Goal: Task Accomplishment & Management: Manage account settings

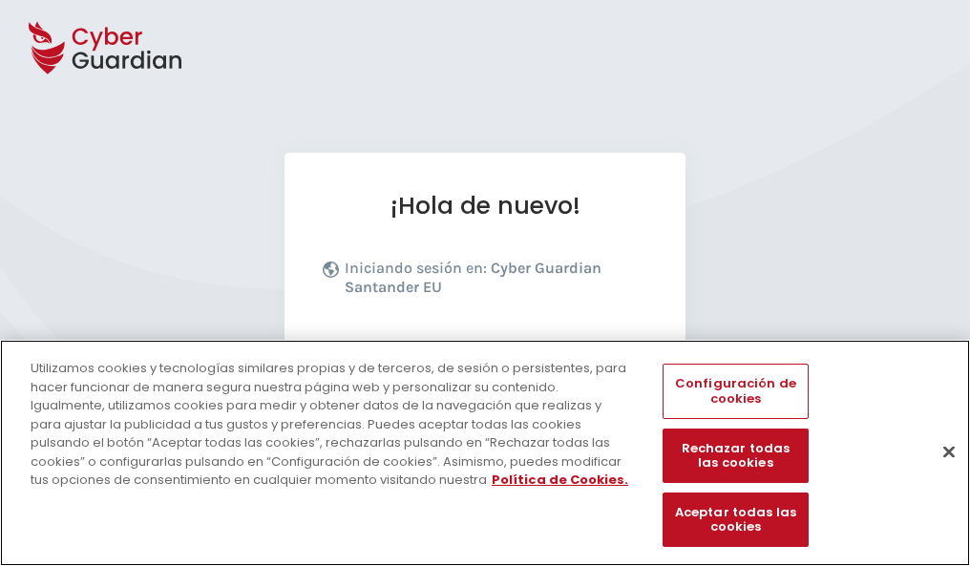
scroll to position [234, 0]
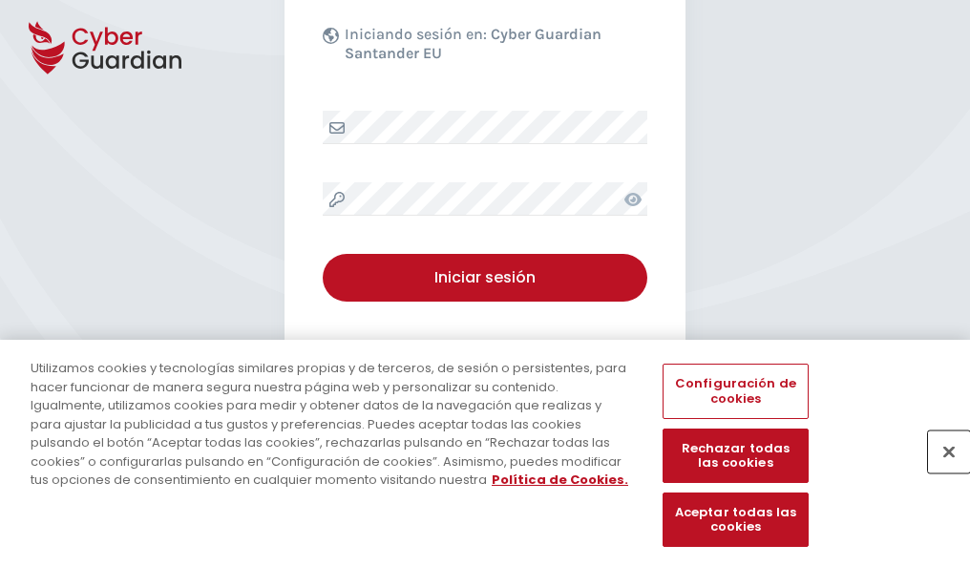
click at [940, 472] on button "Cerrar" at bounding box center [949, 452] width 42 height 42
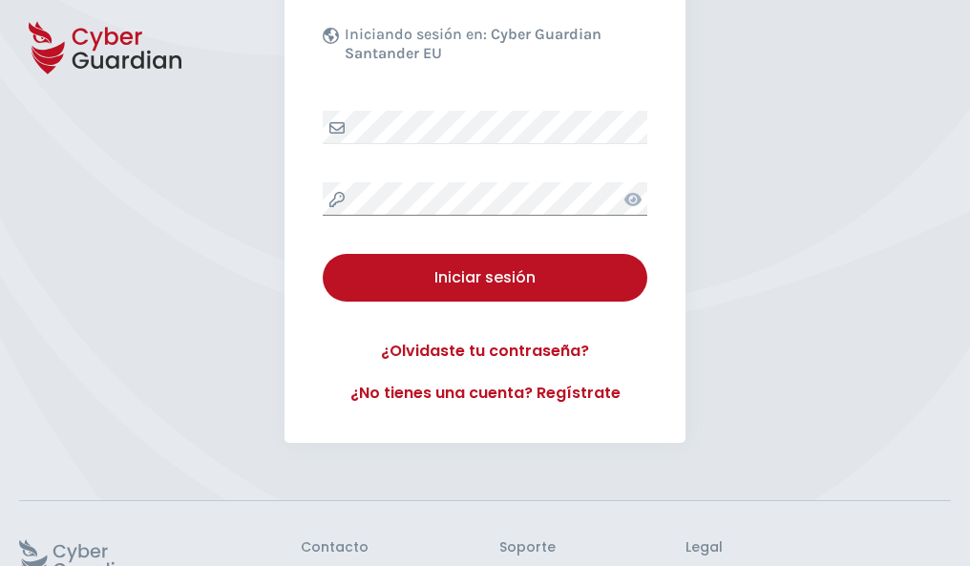
scroll to position [372, 0]
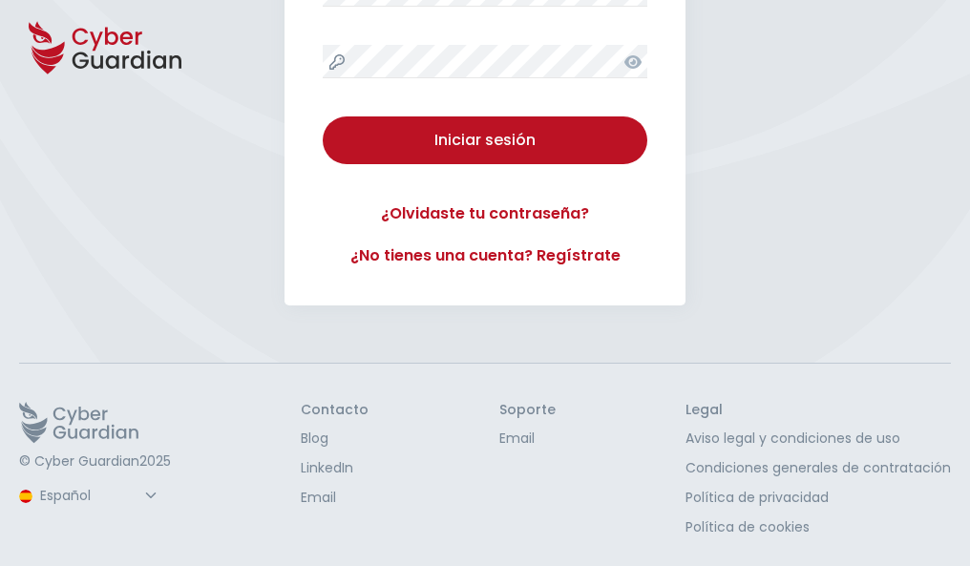
click at [323, 117] on button "Iniciar sesión" at bounding box center [485, 141] width 325 height 48
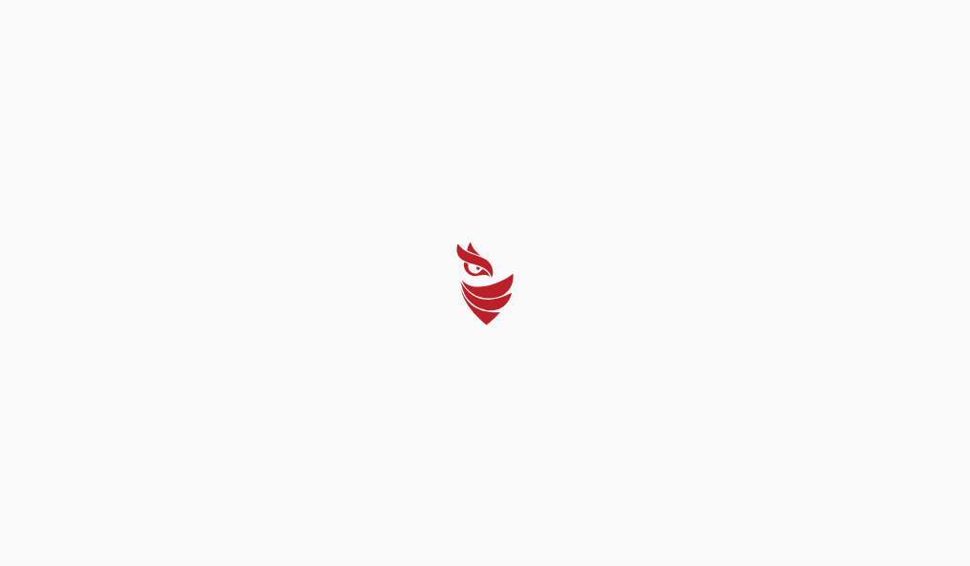
select select "English"
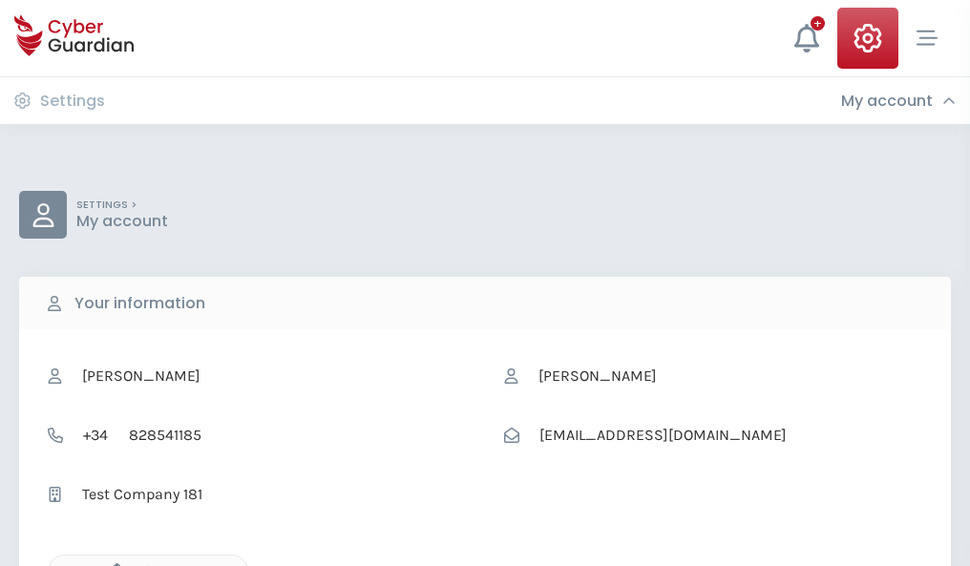
click at [112, 564] on icon "button" at bounding box center [112, 572] width 16 height 16
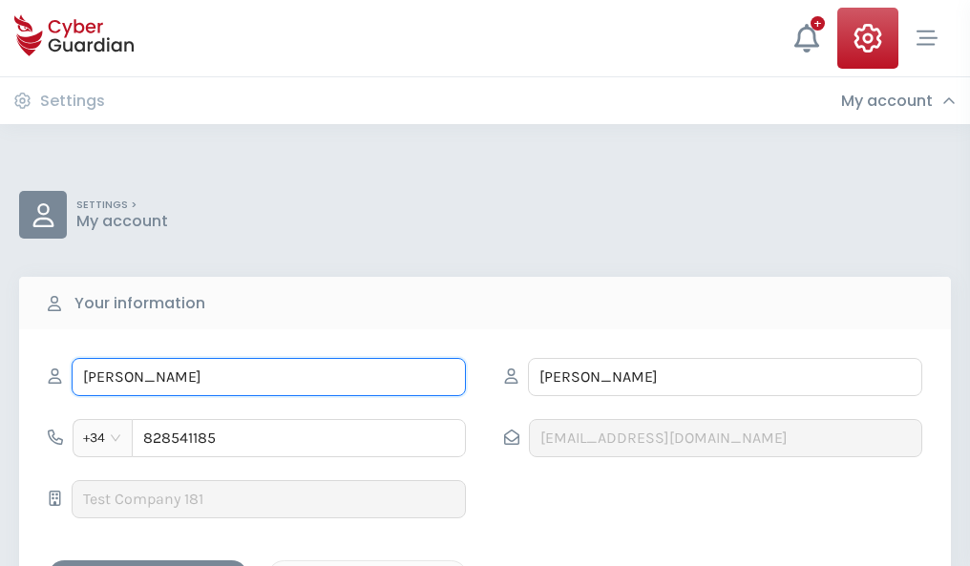
click at [268, 377] on input "HIPÓLITO" at bounding box center [269, 377] width 394 height 38
type input "H"
type input "Cruz"
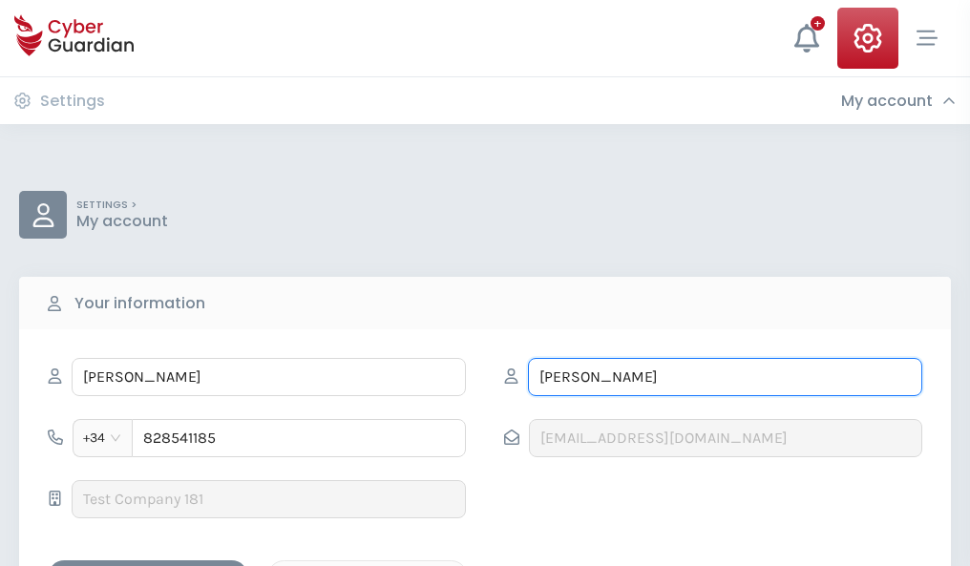
click at [725, 377] on input "ORTIZ" at bounding box center [725, 377] width 394 height 38
type input "O"
type input "Villalba"
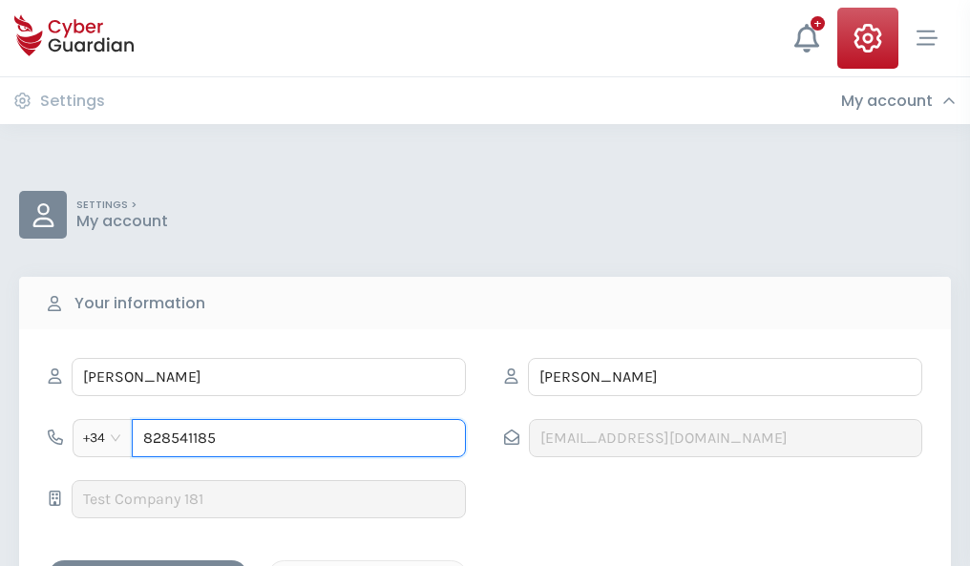
click at [299, 438] on input "828541185" at bounding box center [299, 438] width 334 height 38
type input "8"
type input "945373099"
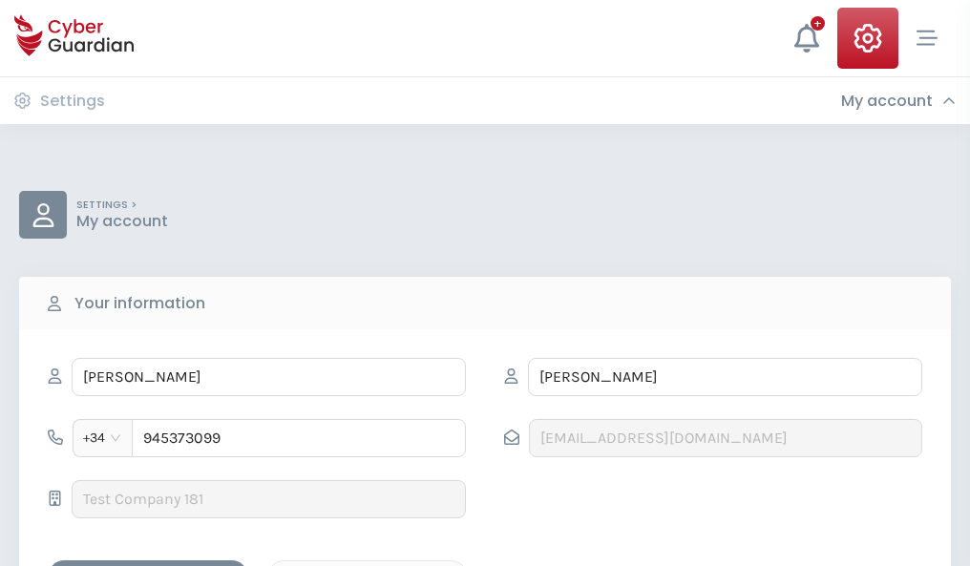
click at [148, 565] on div "Save changes" at bounding box center [148, 577] width 172 height 24
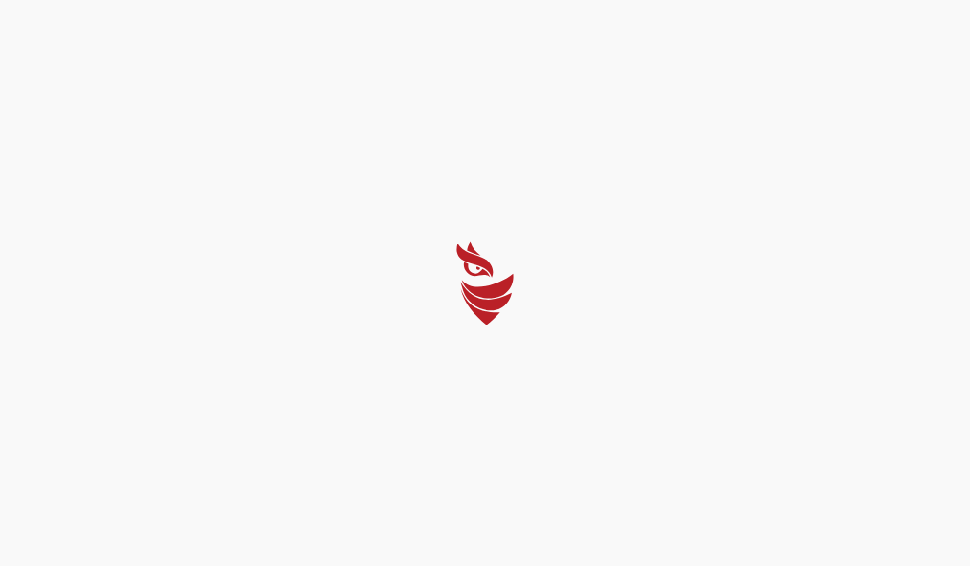
select select "English"
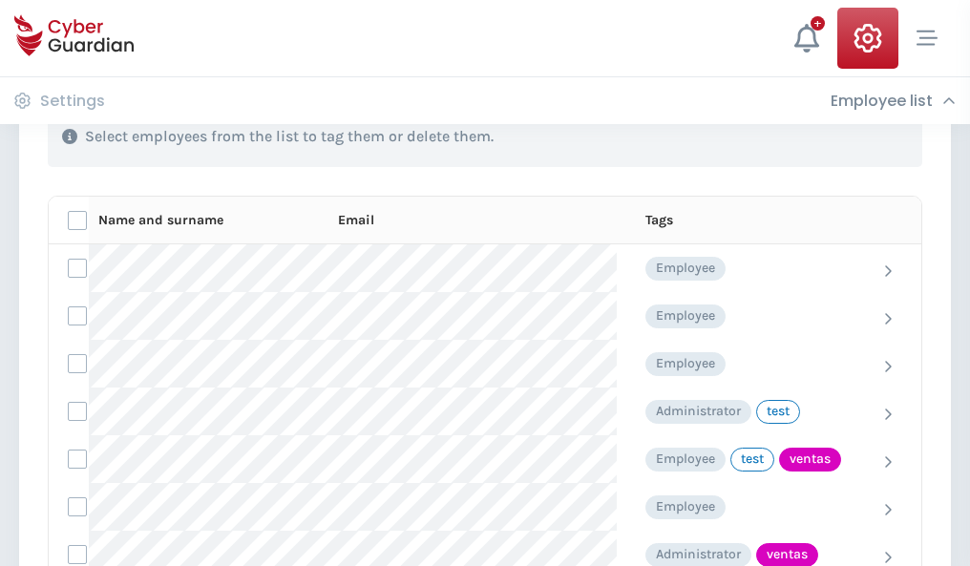
scroll to position [865, 0]
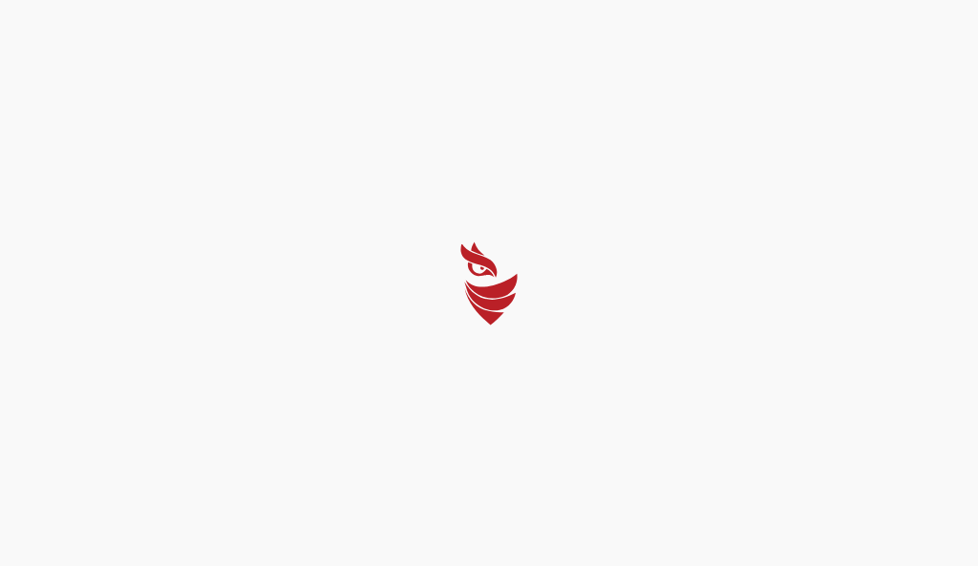
select select "English"
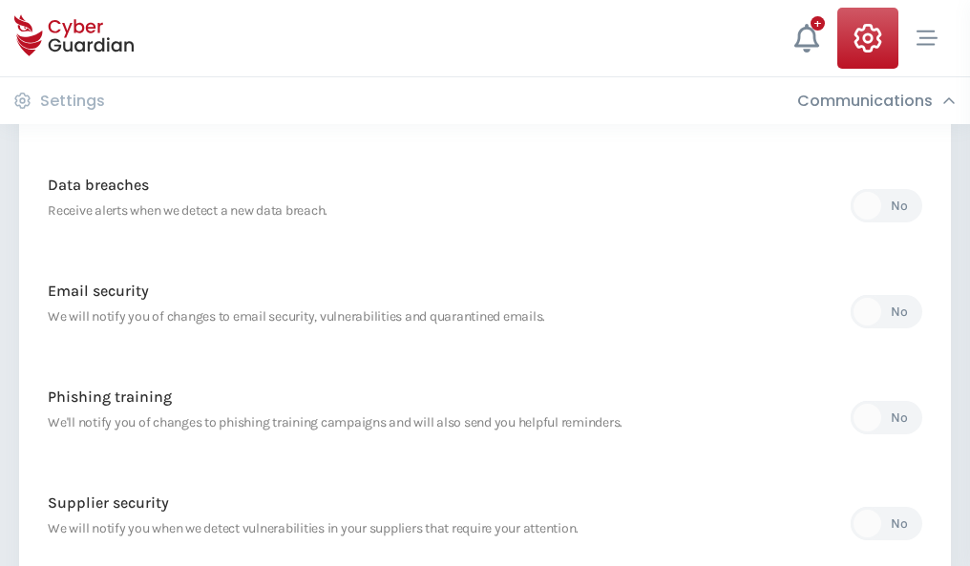
scroll to position [1006, 0]
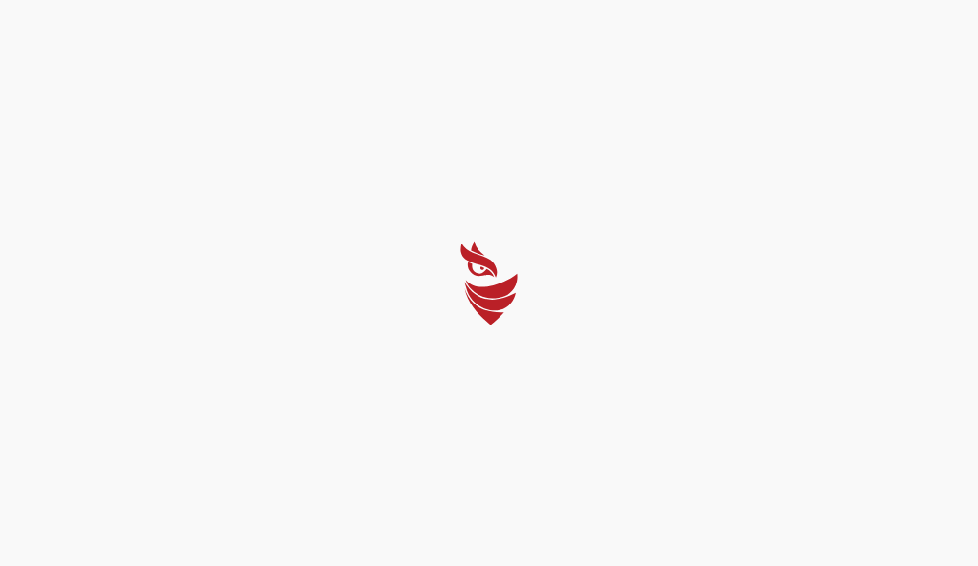
select select "English"
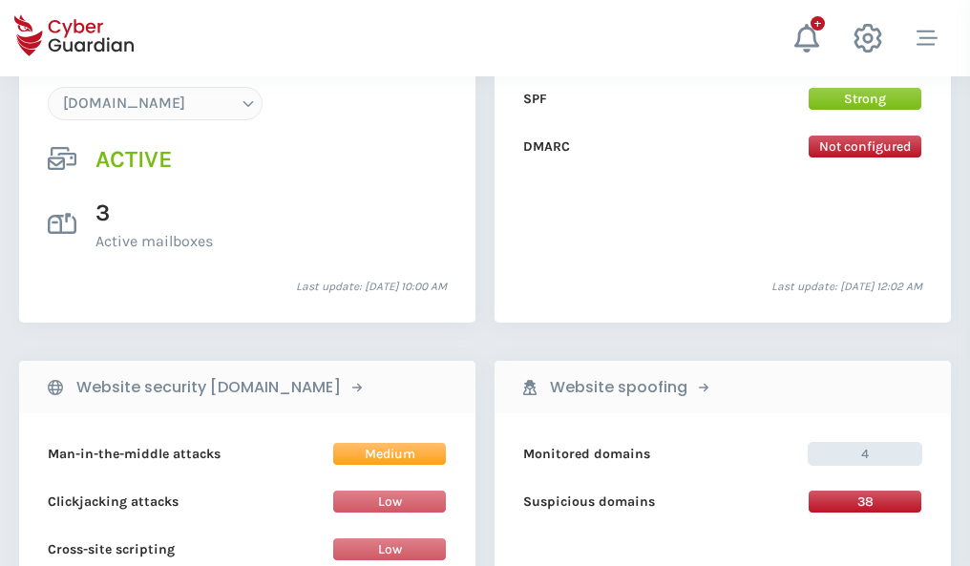
scroll to position [2034, 0]
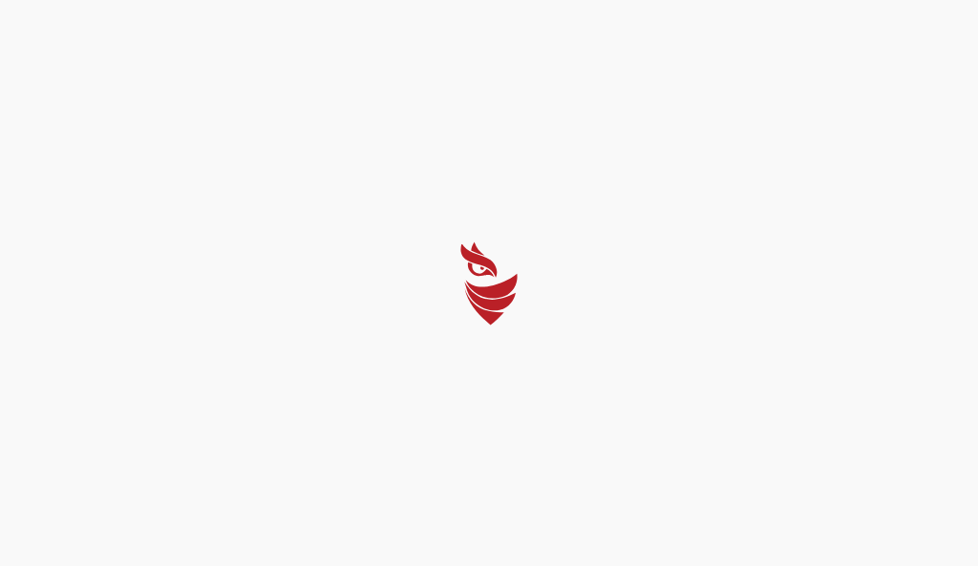
select select "English"
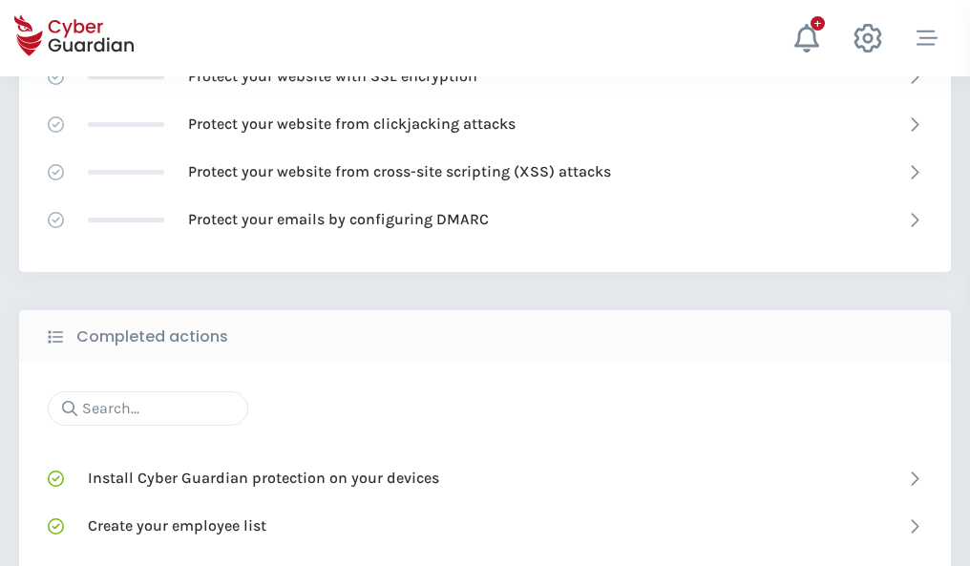
scroll to position [1272, 0]
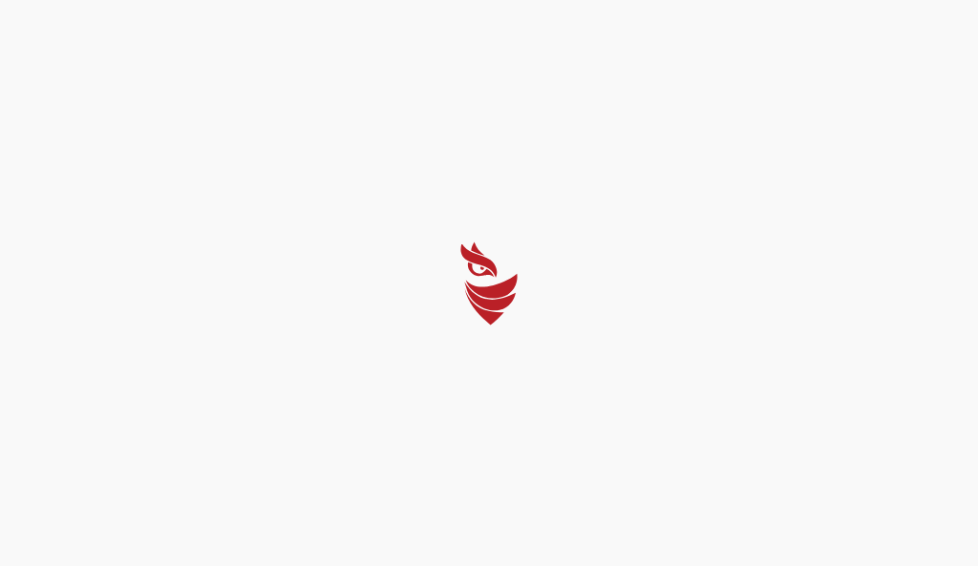
select select "English"
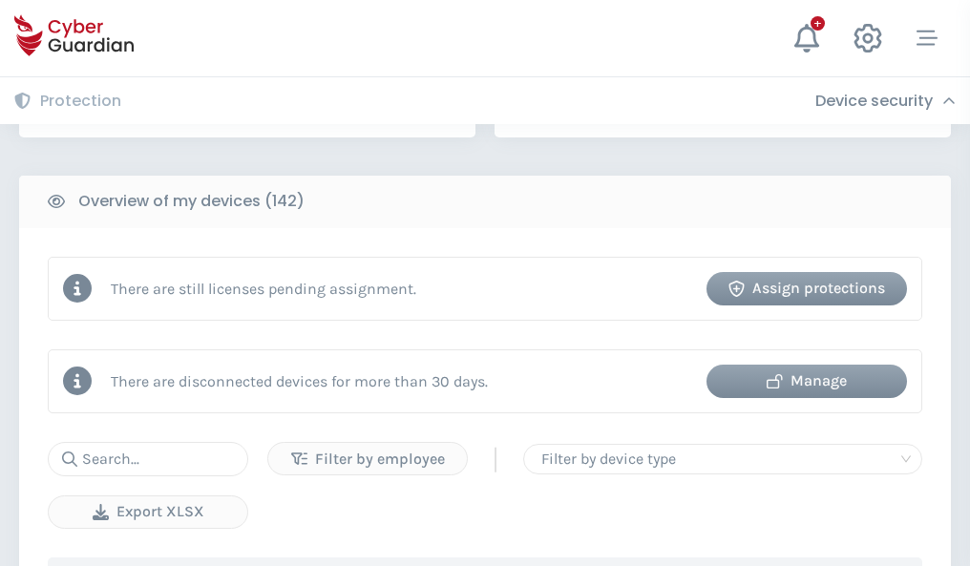
scroll to position [1851, 0]
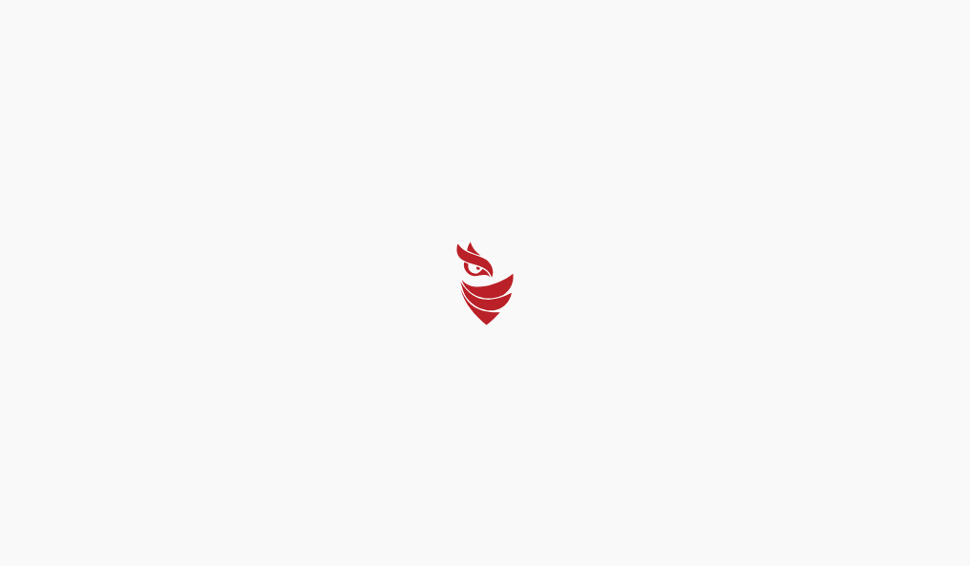
select select "English"
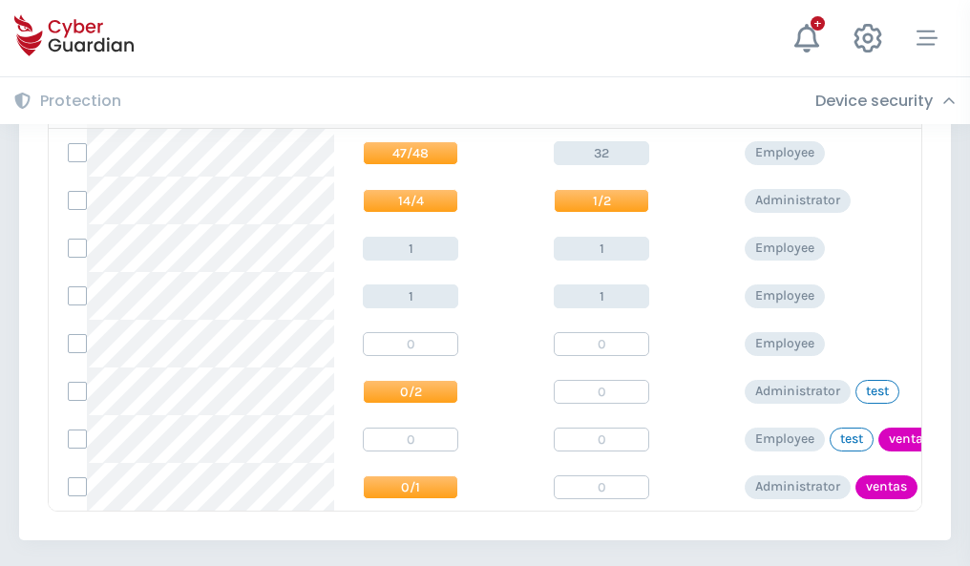
scroll to position [886, 0]
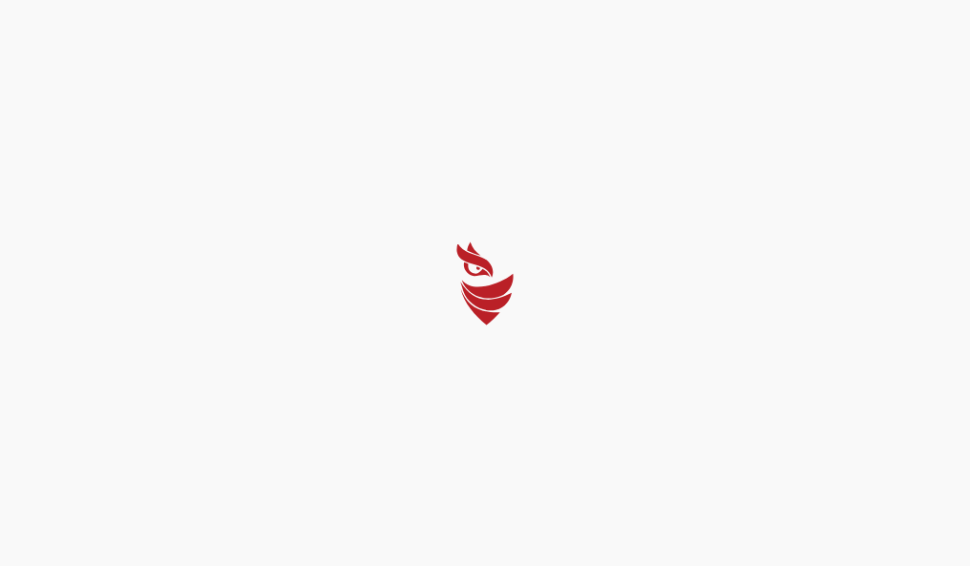
select select "English"
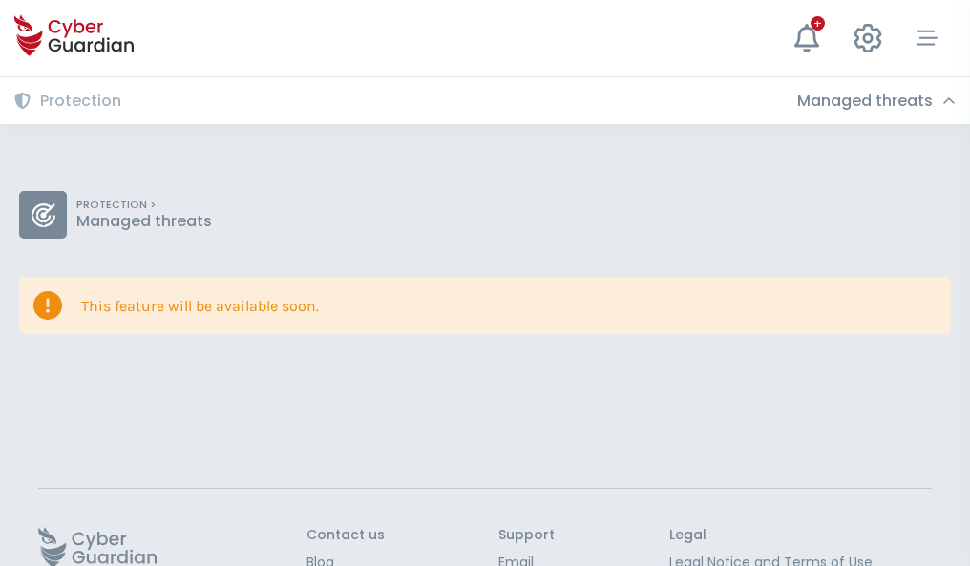
scroll to position [124, 0]
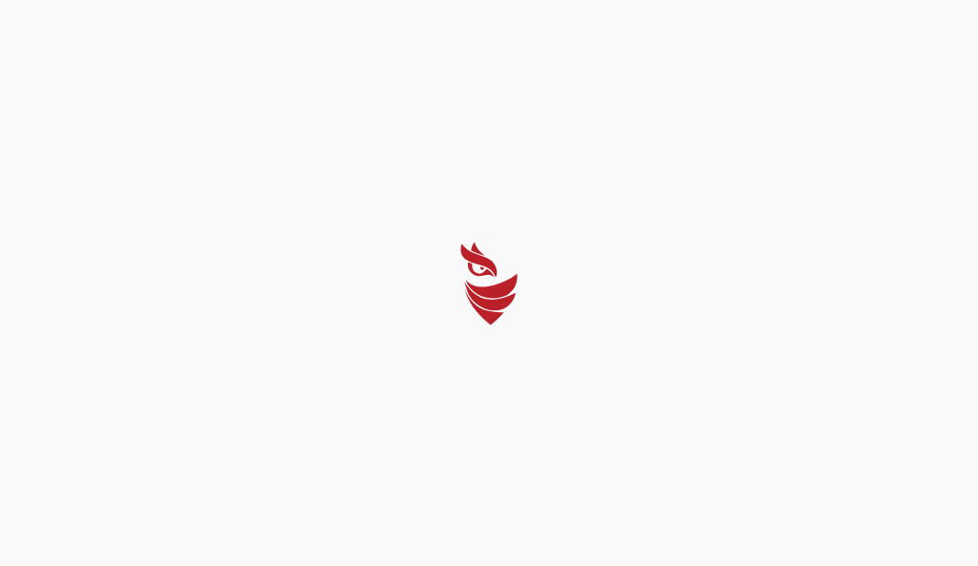
select select "English"
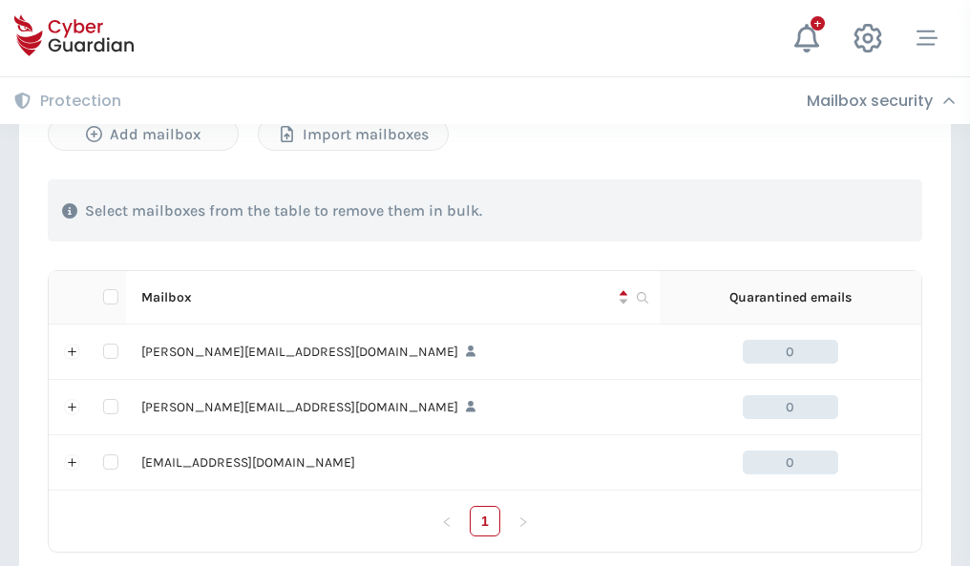
scroll to position [885, 0]
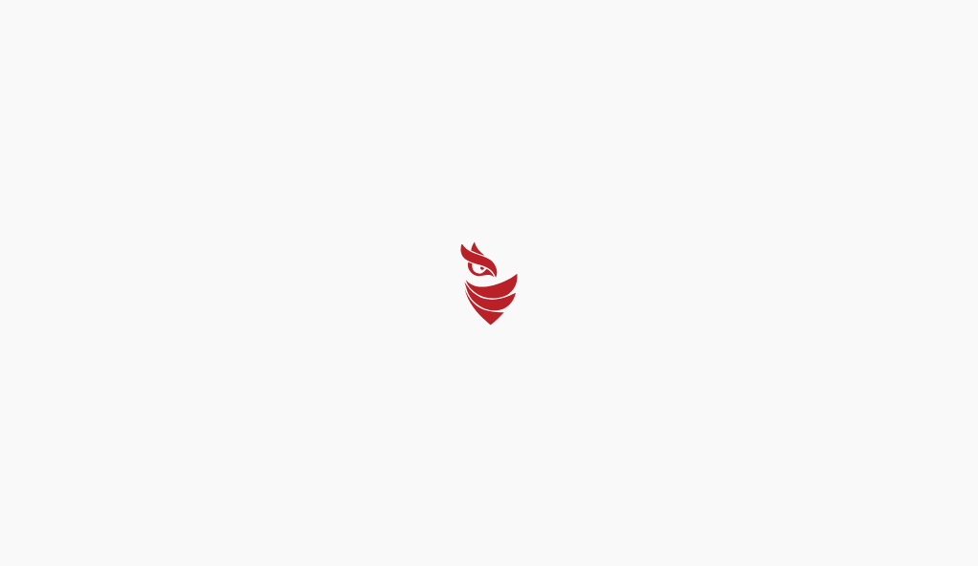
select select "English"
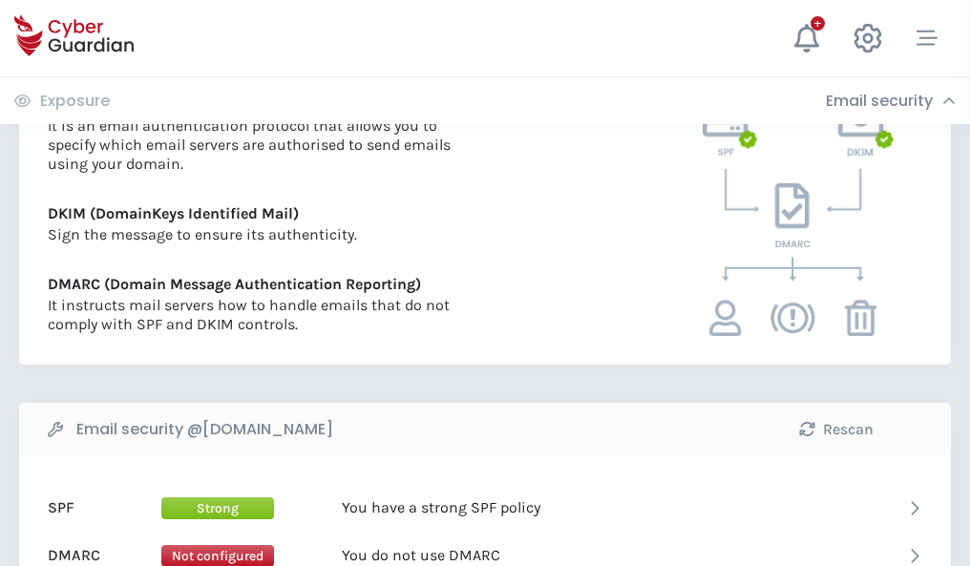
scroll to position [1031, 0]
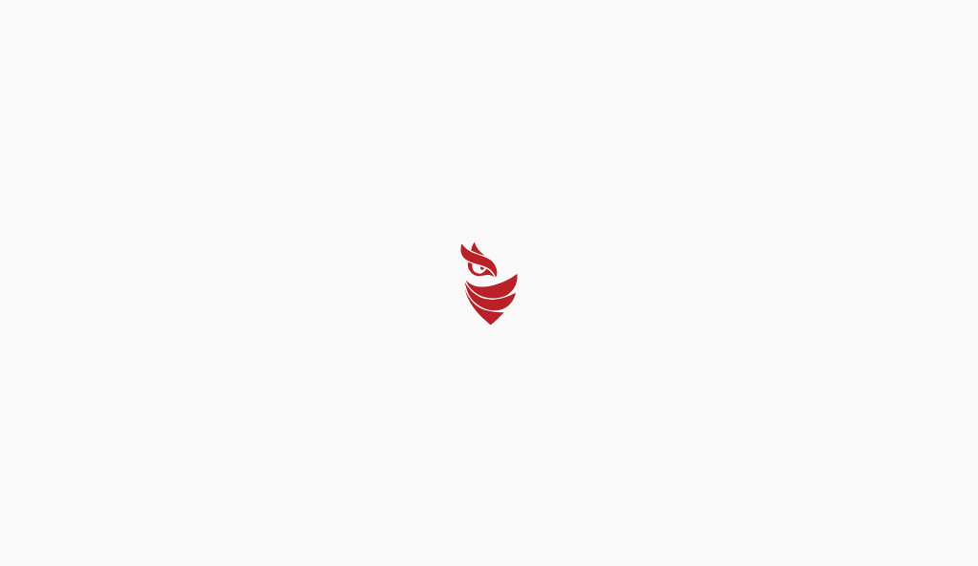
select select "English"
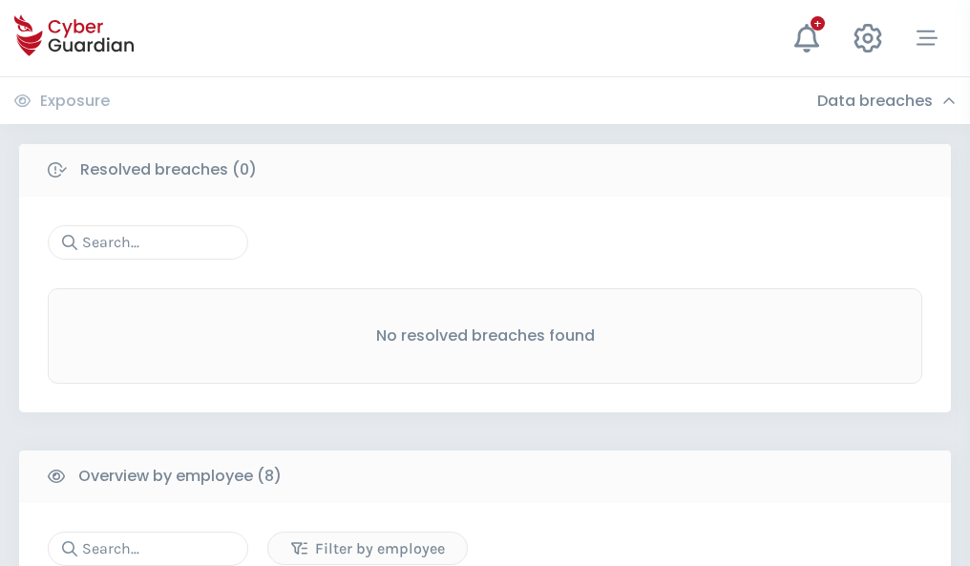
scroll to position [1628, 0]
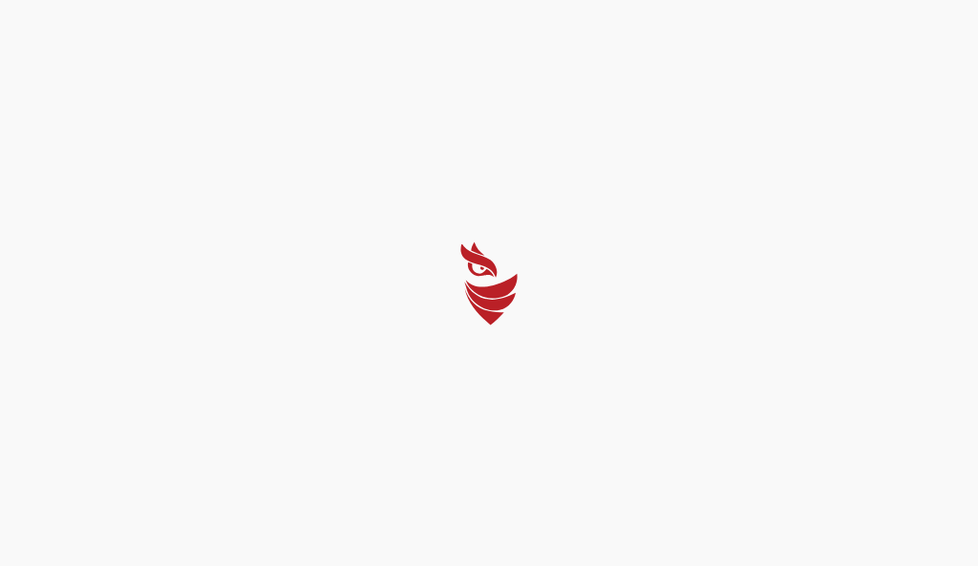
select select "English"
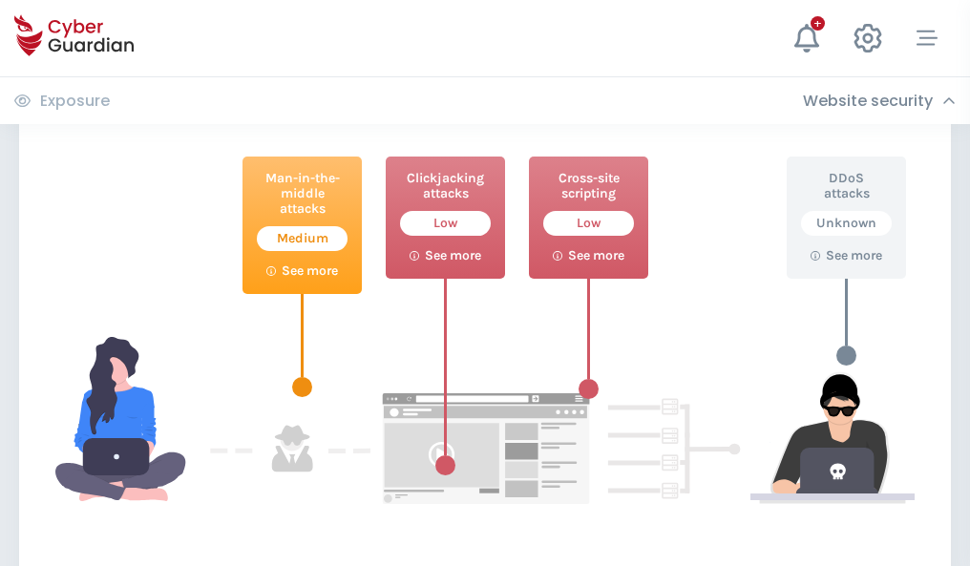
scroll to position [1040, 0]
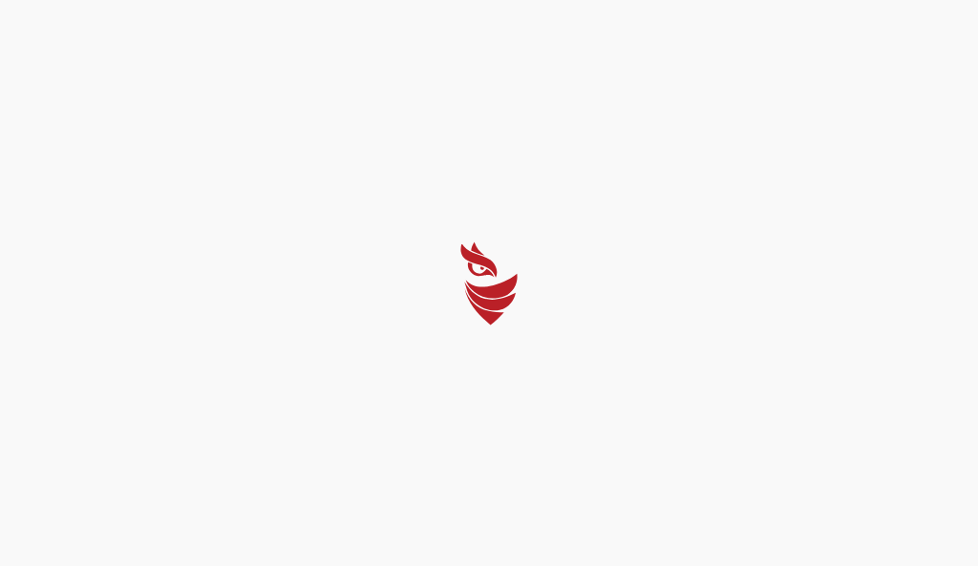
select select "English"
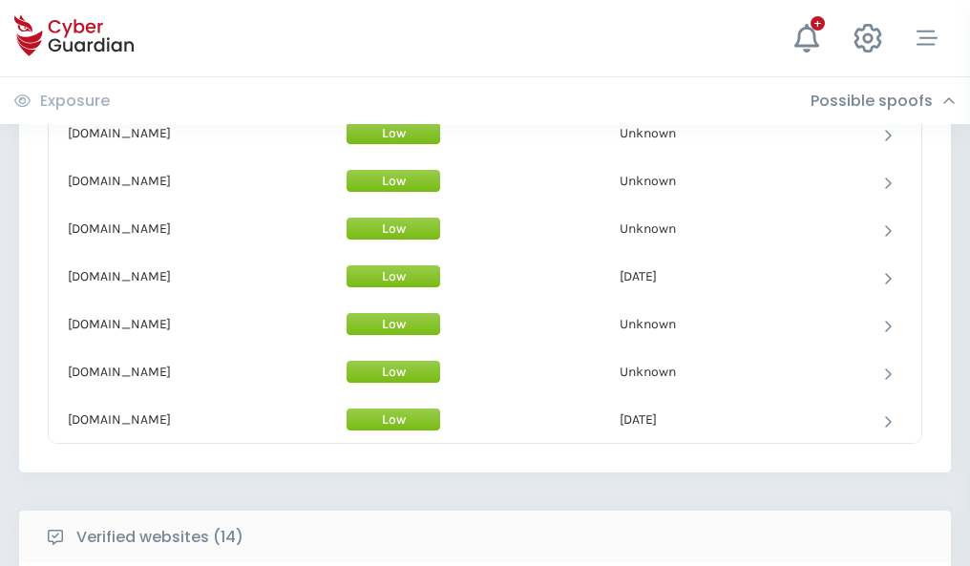
scroll to position [1862, 0]
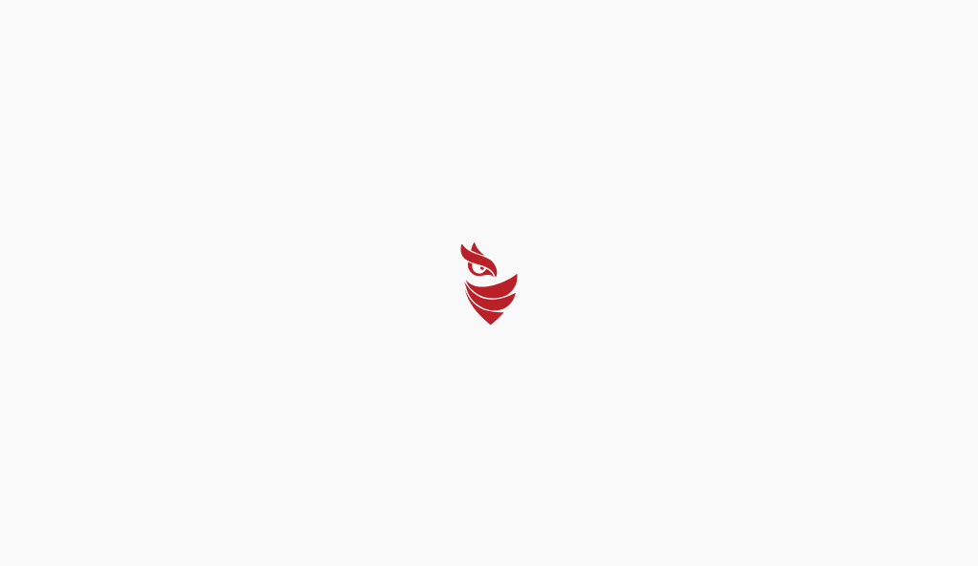
select select "English"
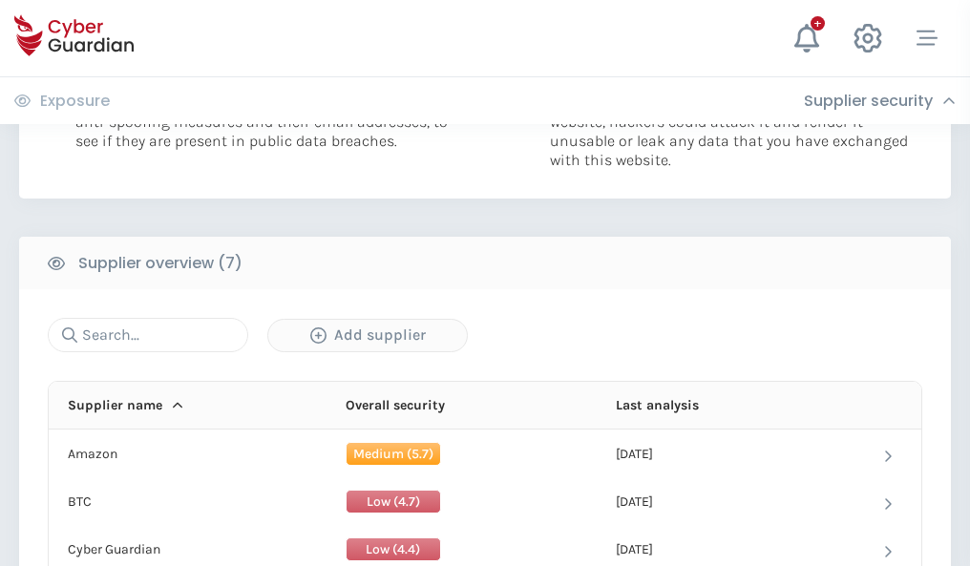
scroll to position [1237, 0]
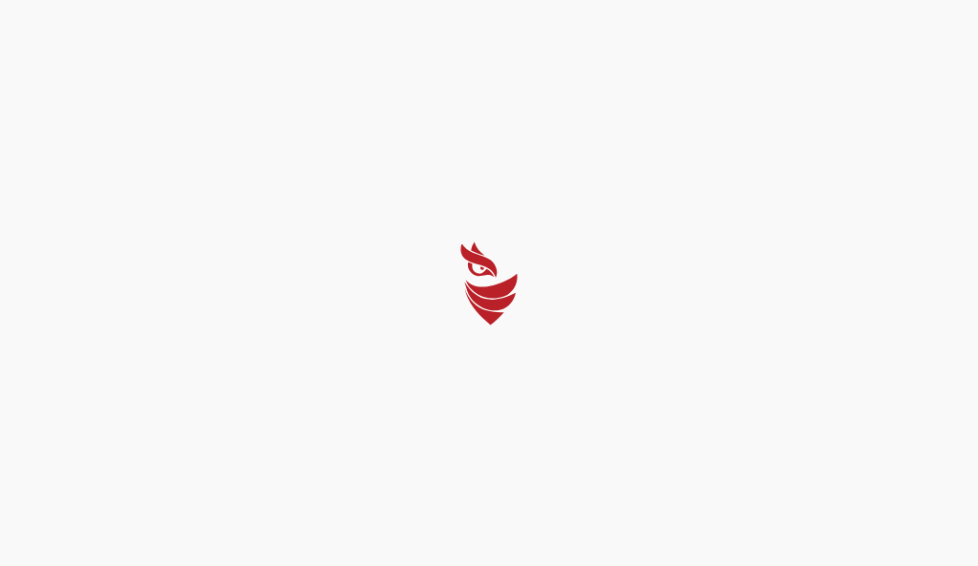
select select "English"
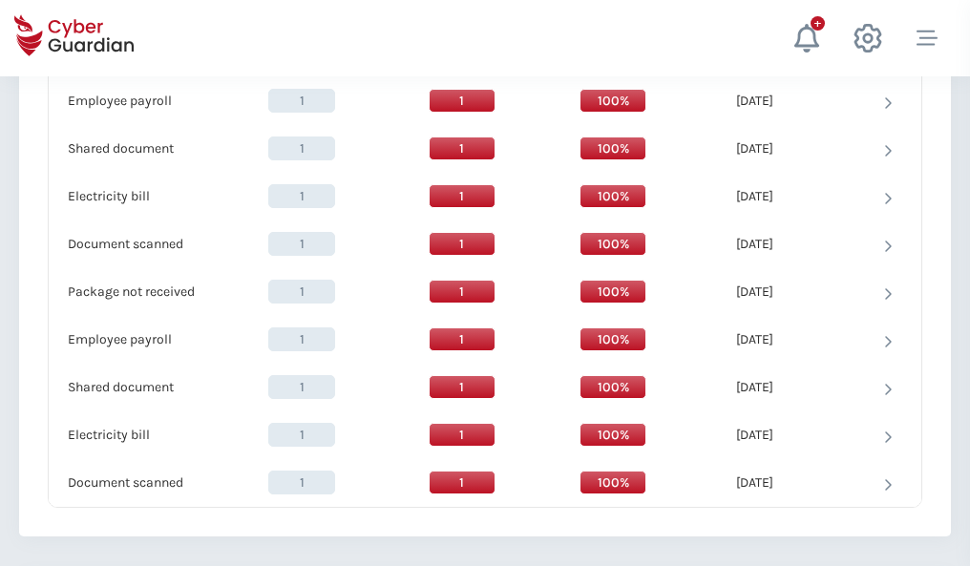
scroll to position [1957, 0]
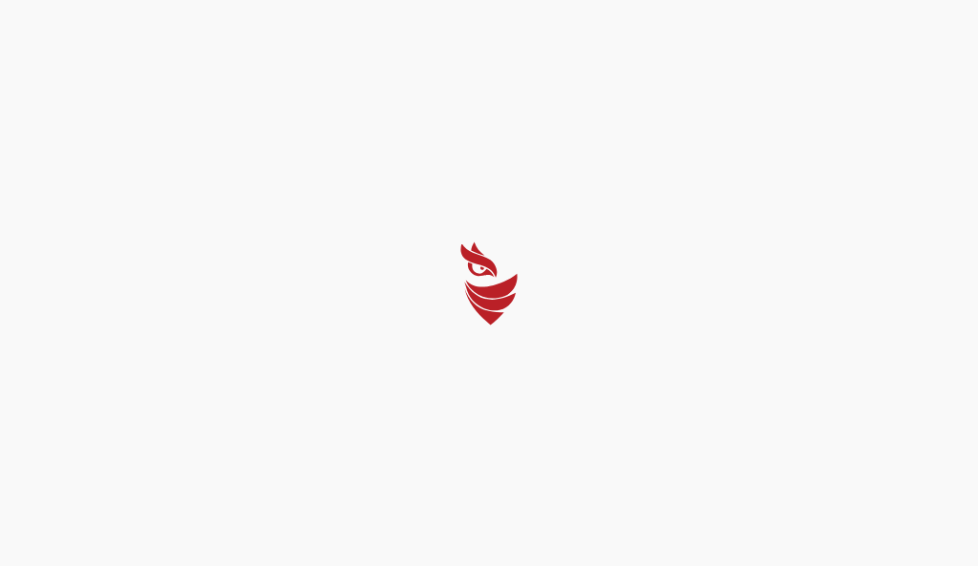
select select "English"
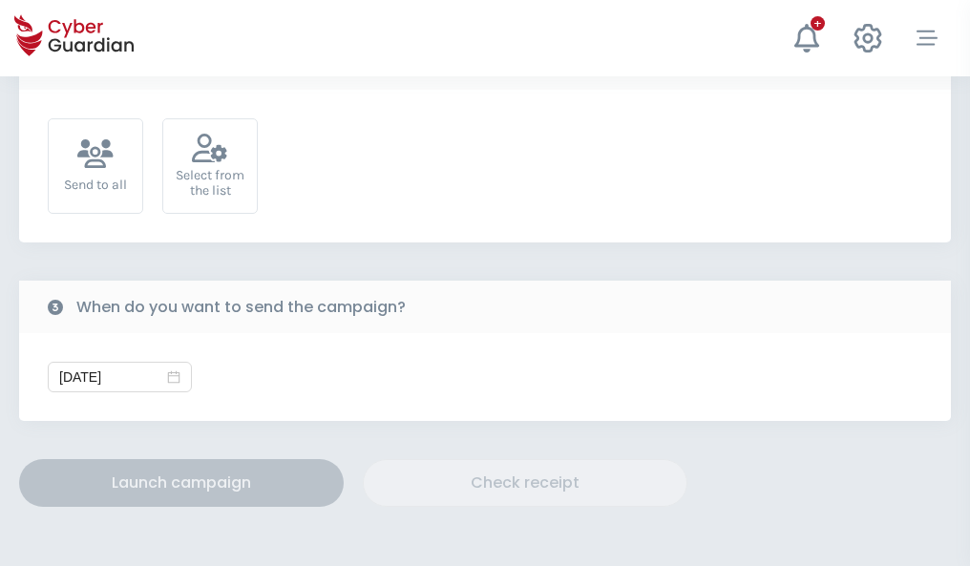
scroll to position [699, 0]
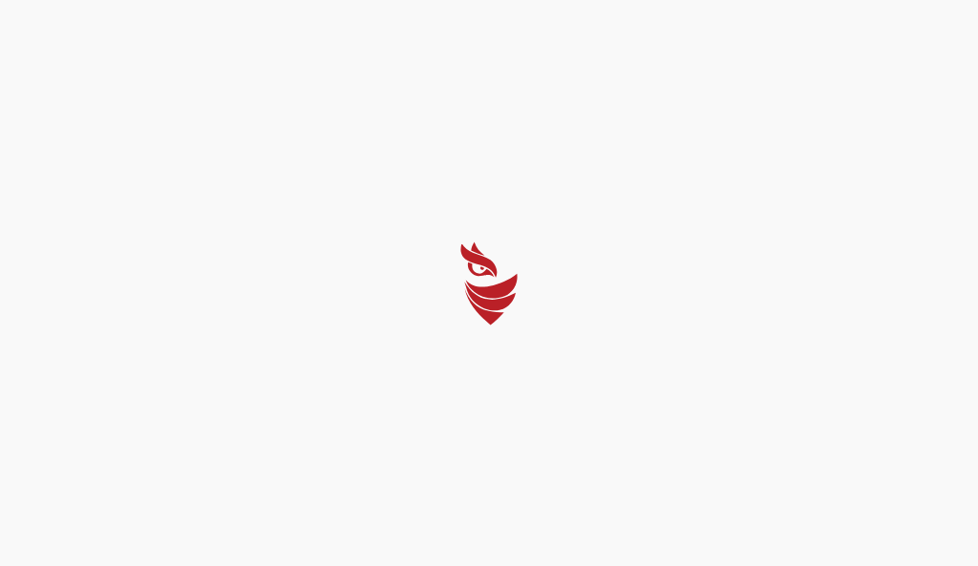
select select "English"
